Goal: Task Accomplishment & Management: Manage account settings

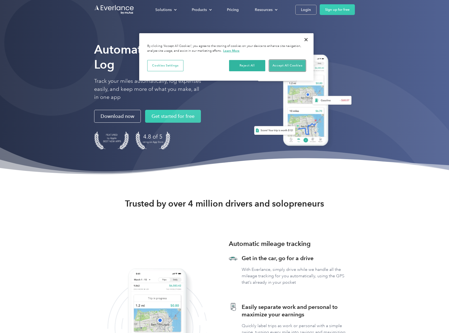
click at [279, 67] on button "Accept All Cookies" at bounding box center [287, 65] width 36 height 11
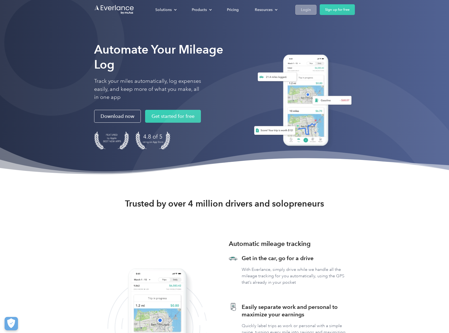
click at [303, 8] on div "Login" at bounding box center [306, 9] width 10 height 7
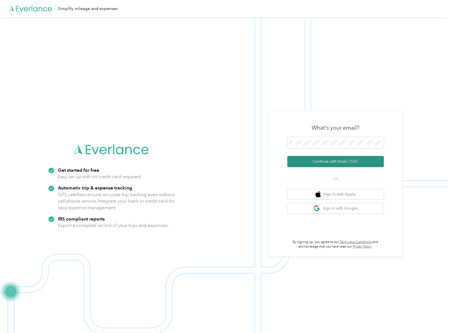
click at [329, 161] on button "Continue with Email / SSO" at bounding box center [335, 161] width 96 height 11
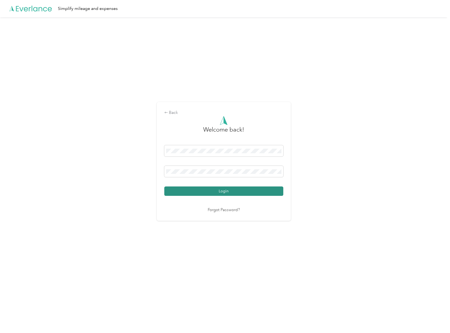
click at [225, 192] on button "Login" at bounding box center [223, 191] width 119 height 9
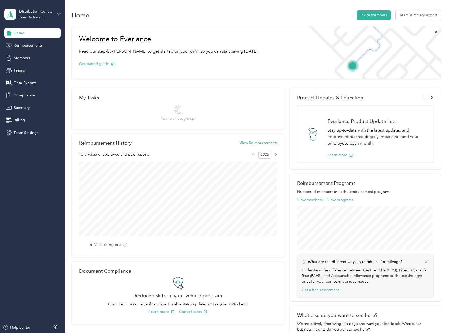
click at [60, 14] on icon at bounding box center [59, 14] width 4 height 4
click at [27, 55] on div "Personal dashboard" at bounding box center [26, 53] width 34 height 6
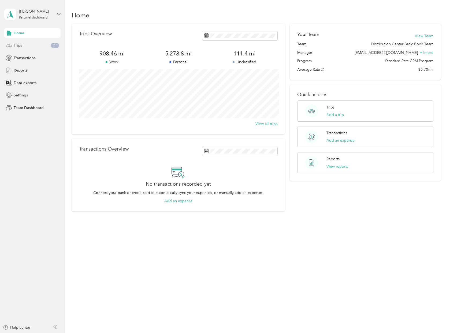
click at [22, 45] on span "Trips" at bounding box center [18, 46] width 8 height 6
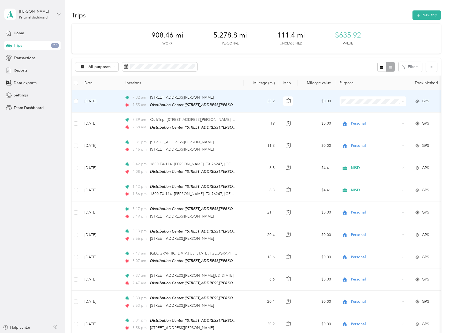
click at [353, 104] on span at bounding box center [373, 101] width 66 height 10
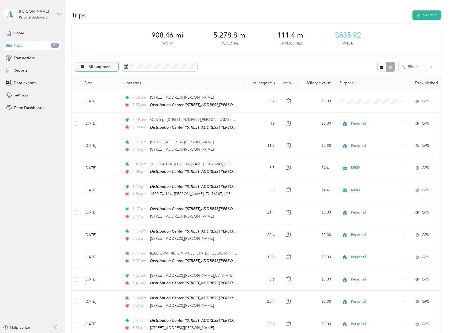
click at [113, 68] on div "All purposes" at bounding box center [96, 66] width 43 height 9
click at [102, 87] on li "Unclassified" at bounding box center [96, 85] width 43 height 9
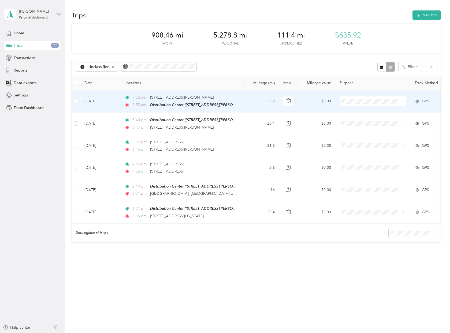
click at [357, 120] on span "Personal" at bounding box center [378, 121] width 50 height 6
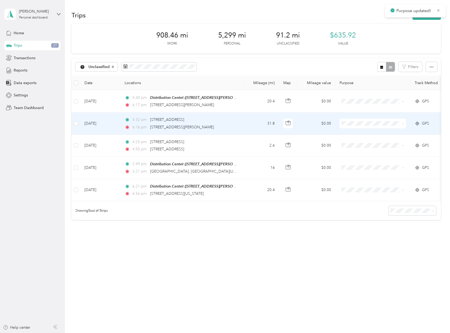
click at [355, 143] on li "Personal" at bounding box center [373, 139] width 66 height 9
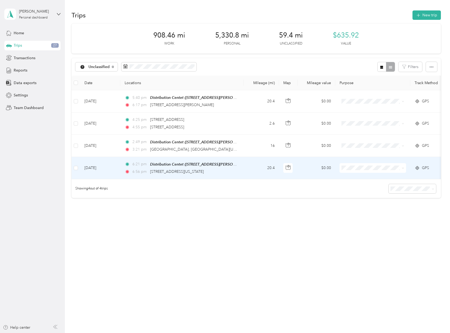
click at [355, 187] on li "Personal" at bounding box center [373, 184] width 66 height 9
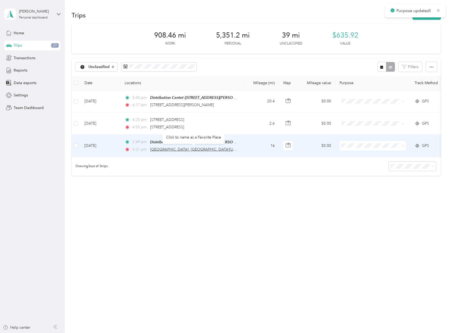
click at [210, 147] on span "[GEOGRAPHIC_DATA], [GEOGRAPHIC_DATA][US_STATE], [GEOGRAPHIC_DATA]" at bounding box center [220, 149] width 140 height 5
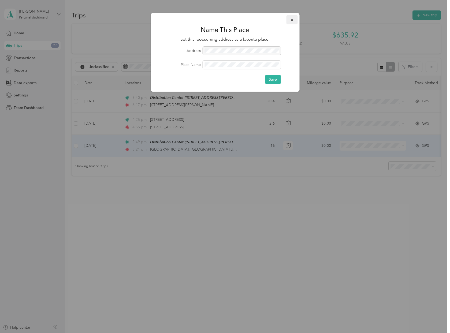
click at [292, 19] on icon "button" at bounding box center [292, 20] width 4 height 4
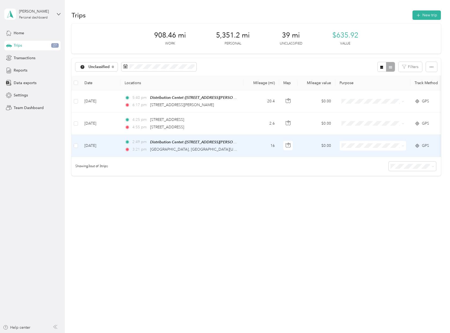
click at [262, 142] on td "16" at bounding box center [261, 146] width 35 height 22
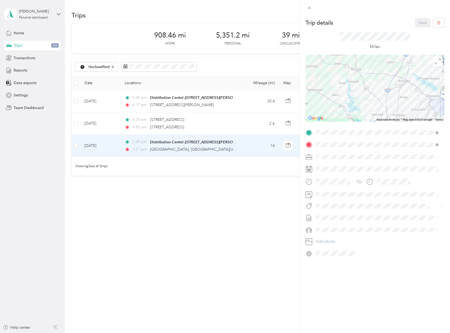
click at [381, 101] on img at bounding box center [386, 103] width 11 height 11
click at [383, 104] on img at bounding box center [386, 103] width 11 height 11
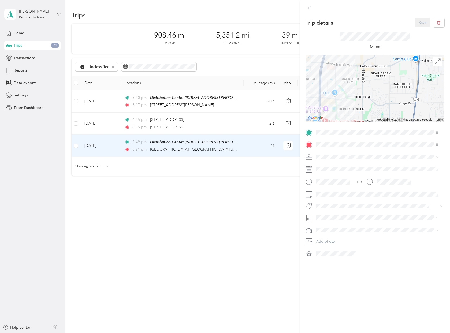
drag, startPoint x: 365, startPoint y: 106, endPoint x: 377, endPoint y: 71, distance: 37.9
click at [377, 73] on div at bounding box center [375, 88] width 139 height 67
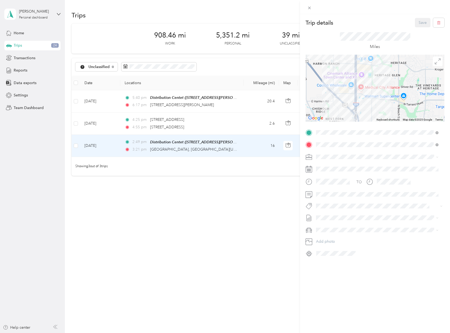
drag, startPoint x: 350, startPoint y: 107, endPoint x: 382, endPoint y: 82, distance: 40.6
click at [382, 82] on div at bounding box center [375, 88] width 139 height 67
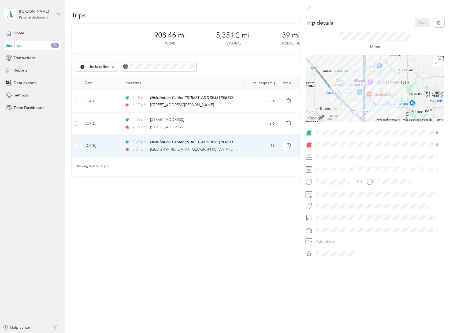
drag, startPoint x: 369, startPoint y: 97, endPoint x: 378, endPoint y: 106, distance: 13.1
click at [378, 106] on div at bounding box center [375, 88] width 139 height 67
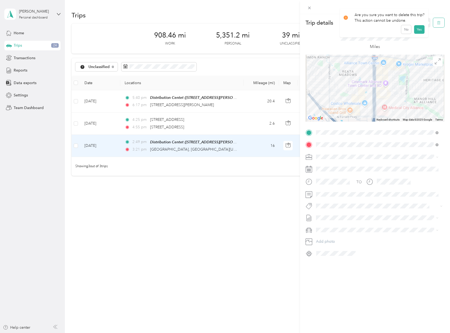
click at [438, 24] on icon "button" at bounding box center [438, 22] width 0 height 1
click at [418, 29] on button "Yes" at bounding box center [419, 29] width 10 height 9
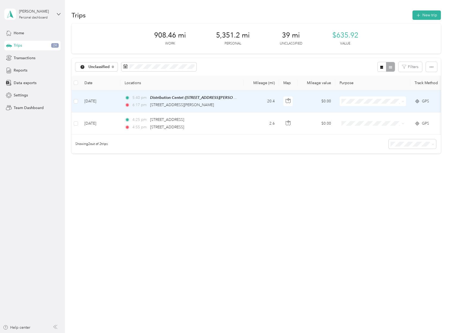
click at [347, 98] on span at bounding box center [373, 101] width 66 height 10
click at [356, 121] on li "Personal" at bounding box center [373, 120] width 66 height 9
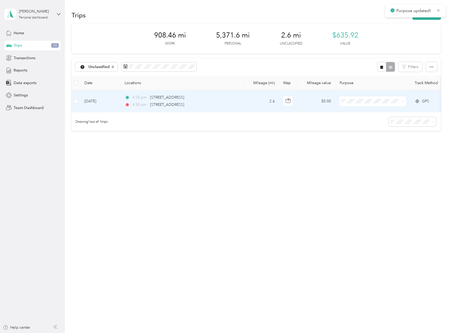
click at [240, 103] on td "4:25 pm [STREET_ADDRESS] 4:55 pm [STREET_ADDRESS]" at bounding box center [181, 101] width 123 height 22
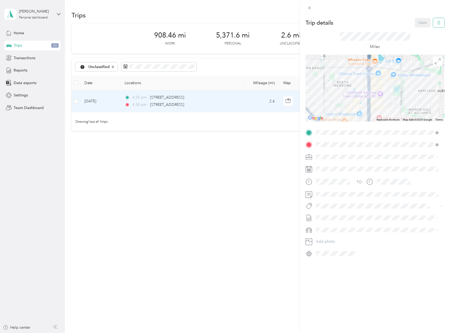
click at [438, 23] on icon "button" at bounding box center [438, 22] width 0 height 1
click at [417, 32] on button "Yes" at bounding box center [419, 29] width 10 height 9
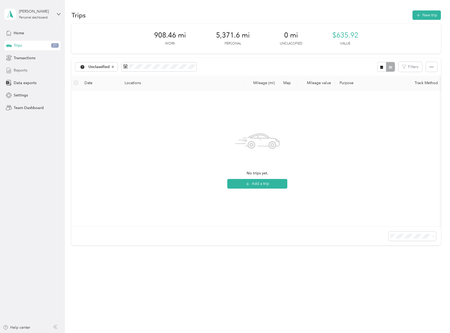
click at [24, 72] on span "Reports" at bounding box center [21, 71] width 14 height 6
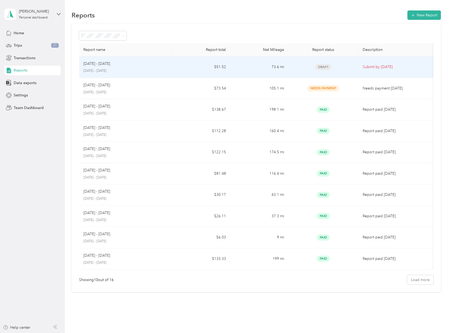
click at [348, 68] on div "Draft" at bounding box center [323, 67] width 61 height 6
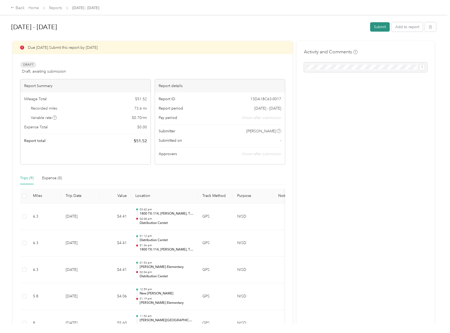
click at [378, 26] on button "Submit" at bounding box center [380, 26] width 20 height 9
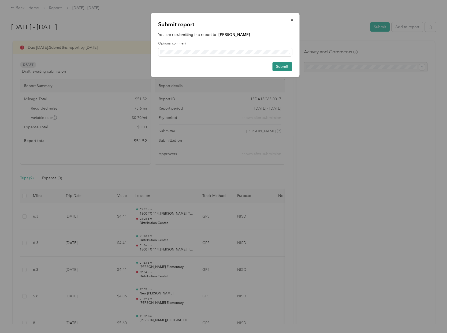
click at [283, 66] on button "Submit" at bounding box center [282, 66] width 20 height 9
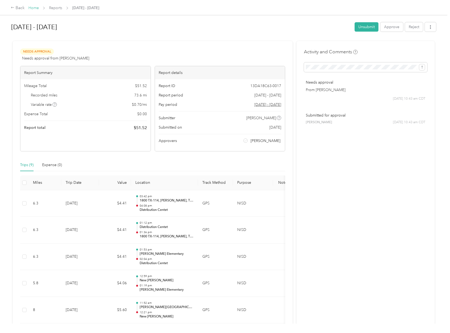
click at [31, 6] on link "Home" at bounding box center [33, 8] width 10 height 5
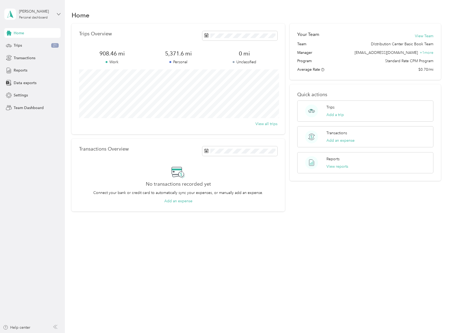
click at [58, 14] on icon at bounding box center [59, 14] width 4 height 4
click at [25, 69] on div "Log out" at bounding box center [60, 65] width 105 height 9
